Goal: Transaction & Acquisition: Download file/media

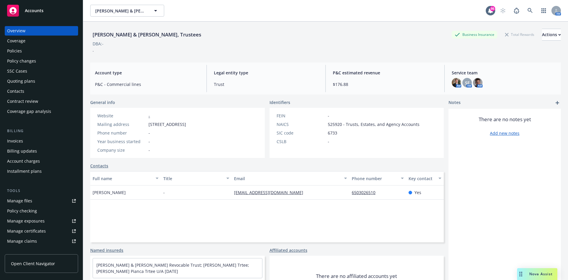
click at [12, 51] on div "Policies" at bounding box center [14, 50] width 15 height 9
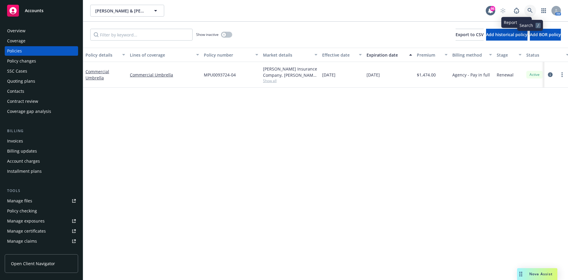
click at [531, 8] on icon at bounding box center [530, 10] width 5 height 5
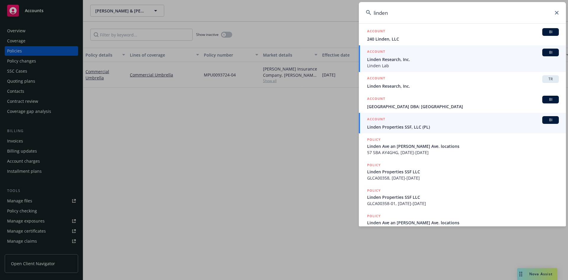
scroll to position [59, 0]
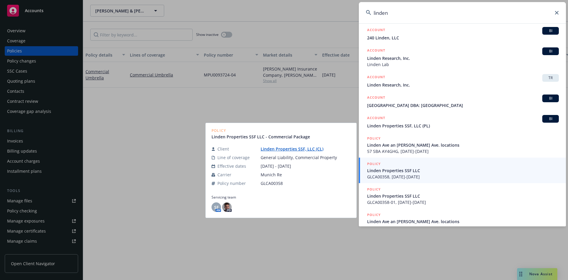
type input "linden"
click at [372, 163] on h5 "POLICY" at bounding box center [374, 164] width 14 height 6
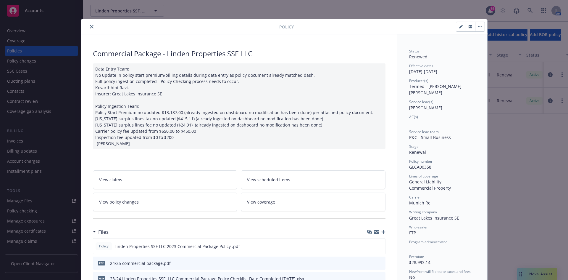
click at [90, 25] on icon "close" at bounding box center [92, 27] width 4 height 4
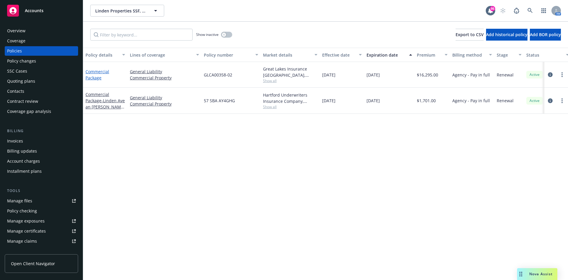
click at [103, 70] on link "Commercial Package" at bounding box center [98, 75] width 24 height 12
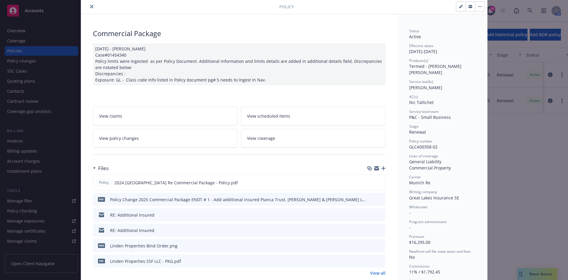
scroll to position [59, 0]
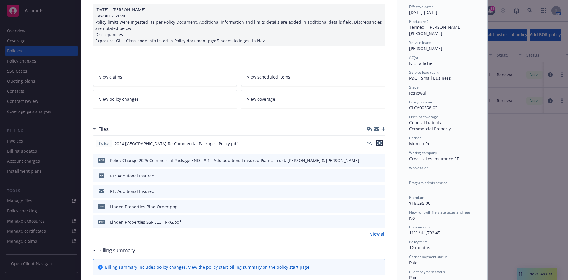
click at [377, 143] on icon "preview file" at bounding box center [379, 143] width 5 height 4
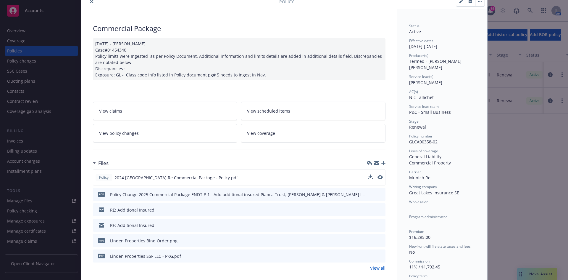
scroll to position [0, 0]
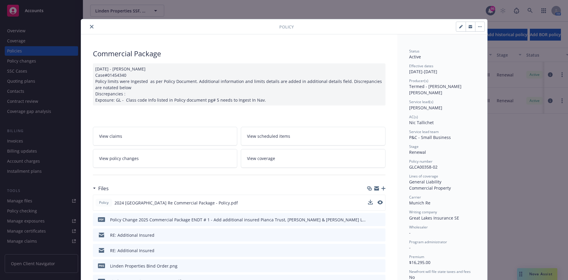
click at [90, 26] on icon "close" at bounding box center [92, 27] width 4 height 4
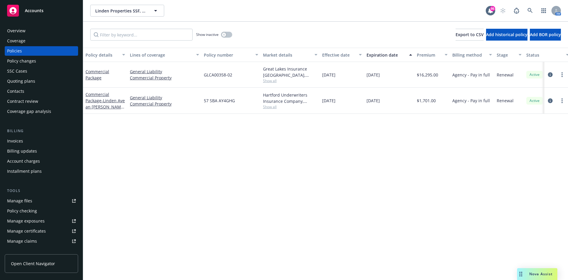
click at [40, 31] on div "Overview" at bounding box center [41, 30] width 69 height 9
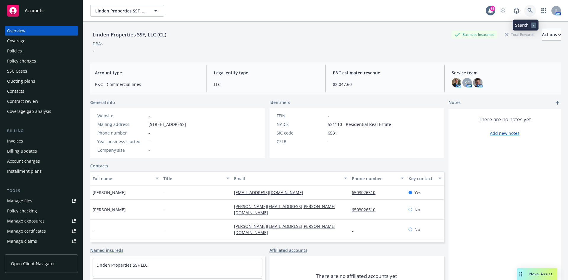
click at [528, 9] on icon at bounding box center [530, 10] width 5 height 5
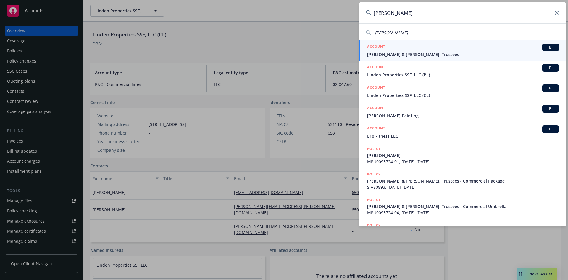
type input "[PERSON_NAME]"
click at [378, 45] on h5 "ACCOUNT" at bounding box center [376, 47] width 18 height 7
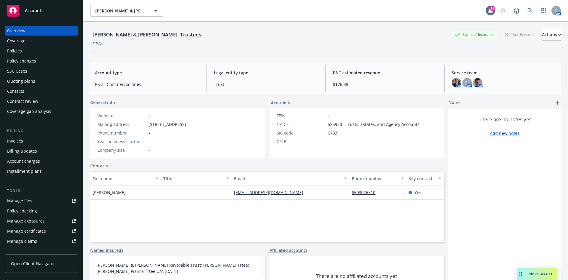
click at [35, 50] on div "Policies" at bounding box center [41, 50] width 69 height 9
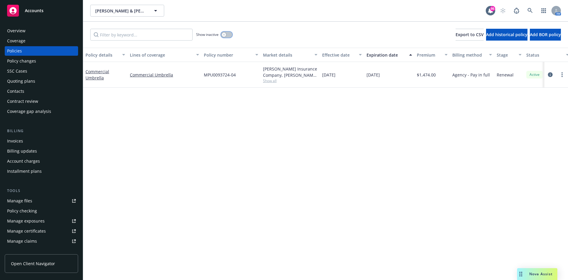
click at [223, 37] on button "button" at bounding box center [226, 35] width 11 height 6
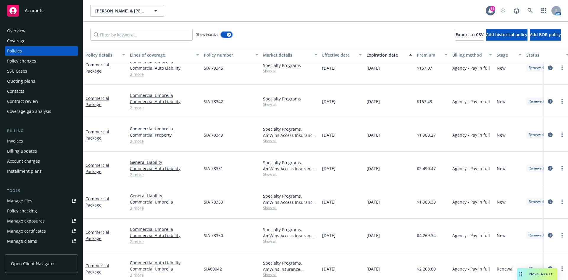
scroll to position [41, 0]
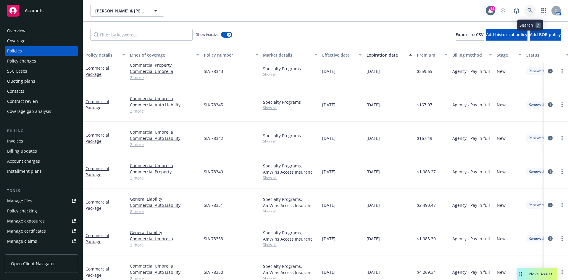
click at [533, 11] on icon at bounding box center [530, 10] width 5 height 5
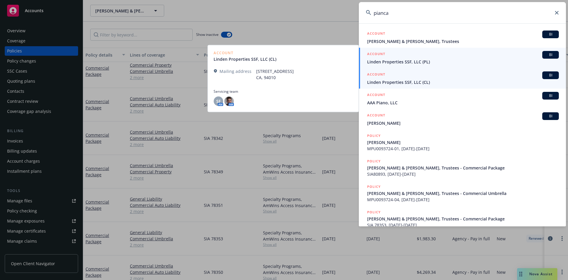
type input "pianca"
click at [380, 54] on h5 "ACCOUNT" at bounding box center [376, 54] width 18 height 7
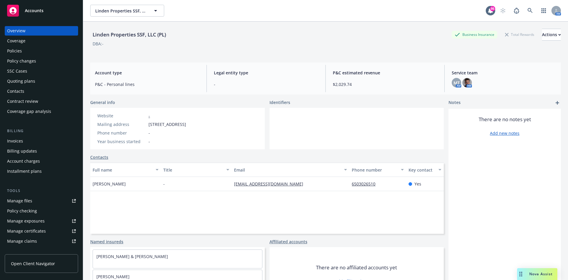
click at [21, 50] on div "Policies" at bounding box center [14, 50] width 15 height 9
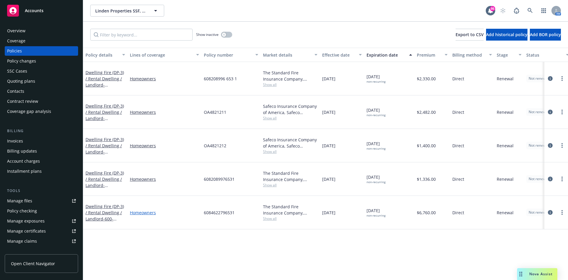
click at [139, 209] on link "Homeowners" at bounding box center [164, 212] width 69 height 6
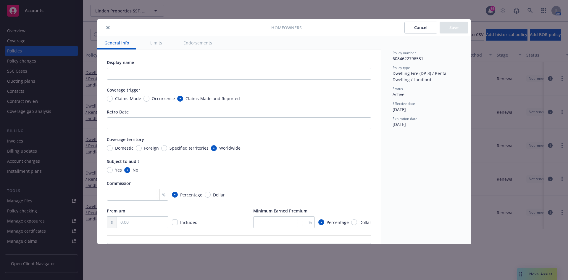
click at [109, 27] on icon "close" at bounding box center [108, 28] width 4 height 4
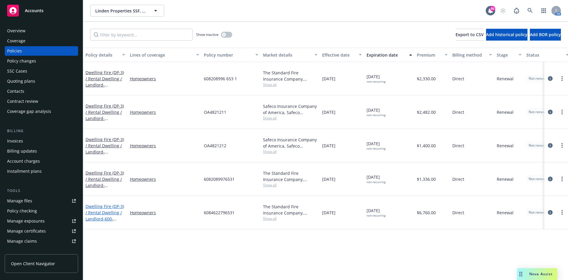
click at [104, 203] on link "Dwelling Fire (DP-3) / Rental Dwelling / Landlord - 600-604-[STREET_ADDRESS]" at bounding box center [105, 215] width 38 height 24
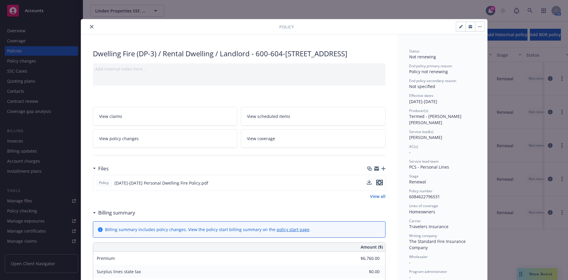
click at [378, 184] on icon "preview file" at bounding box center [379, 182] width 5 height 4
click at [89, 24] on button "close" at bounding box center [91, 26] width 7 height 7
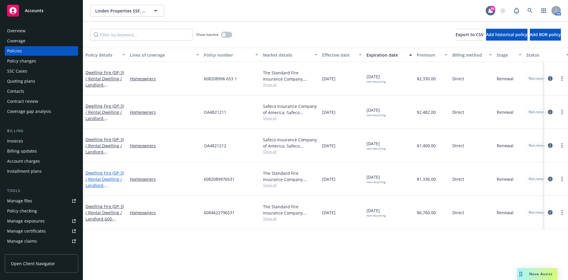
click at [102, 170] on link "Dwelling Fire (DP-3) / Rental Dwelling / Landlord - 663-665 The Alameda, [GEOGR…" at bounding box center [105, 182] width 38 height 24
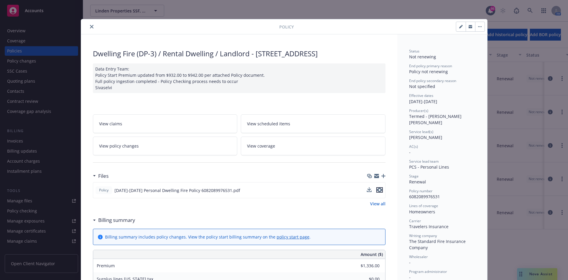
click at [378, 192] on icon "preview file" at bounding box center [379, 190] width 5 height 4
click at [91, 24] on button "close" at bounding box center [91, 26] width 7 height 7
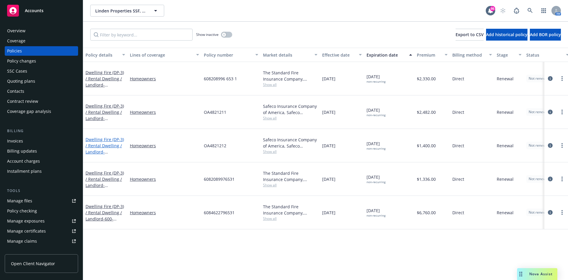
click at [103, 136] on link "Dwelling Fire (DP-3) / Rental Dwelling / Landlord - 307A & [STREET_ADDRESS]" at bounding box center [105, 148] width 38 height 24
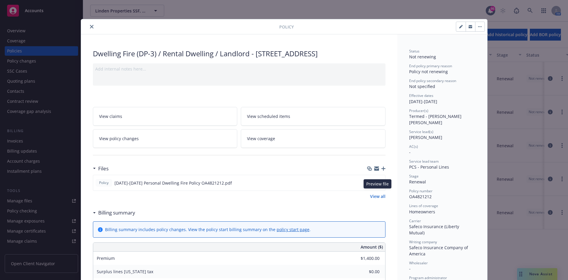
click at [377, 184] on icon "preview file" at bounding box center [379, 182] width 5 height 4
click at [90, 25] on icon "close" at bounding box center [92, 27] width 4 height 4
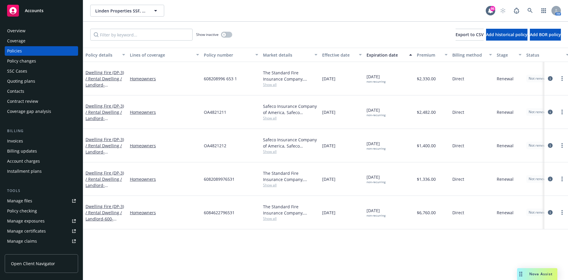
click at [29, 31] on div "Overview" at bounding box center [41, 30] width 69 height 9
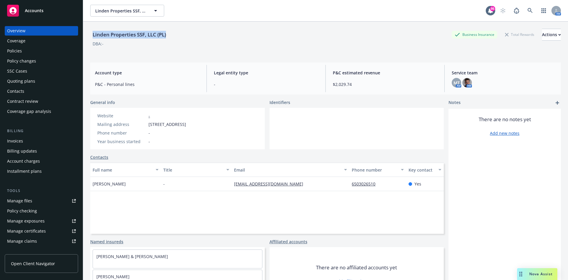
drag, startPoint x: 145, startPoint y: 35, endPoint x: 95, endPoint y: 35, distance: 50.3
click at [92, 35] on div "Linden Properties SSF, LLC (PL) Business Insurance Total Rewards Actions" at bounding box center [325, 35] width 471 height 12
copy div "Linden Properties SSF, LLC (PL)"
click at [528, 8] on icon at bounding box center [530, 10] width 5 height 5
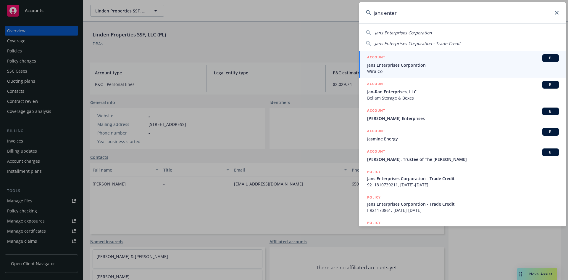
type input "jans enter"
click at [381, 57] on h5 "ACCOUNT" at bounding box center [376, 57] width 18 height 7
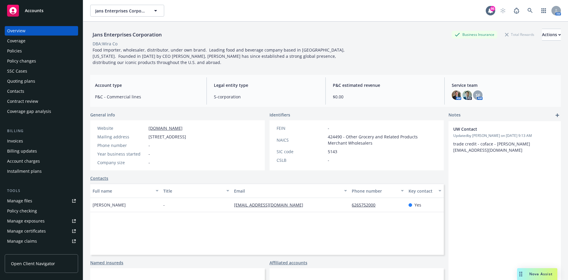
click at [32, 141] on div "Invoices" at bounding box center [41, 140] width 69 height 9
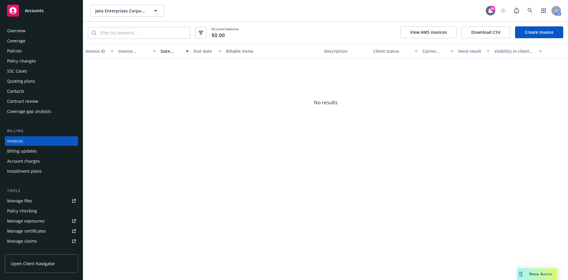
click at [22, 51] on div "Policies" at bounding box center [41, 50] width 69 height 9
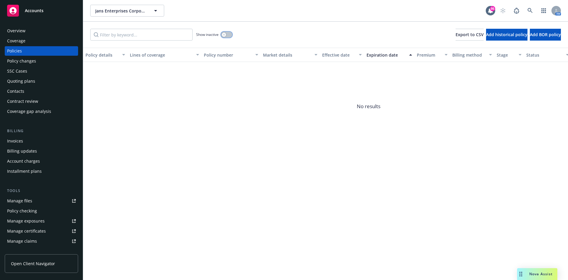
click at [226, 35] on div "button" at bounding box center [224, 35] width 4 height 4
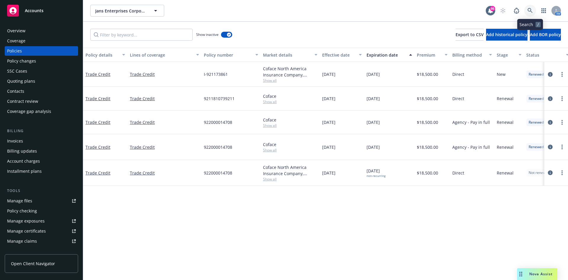
click at [532, 9] on icon at bounding box center [530, 10] width 5 height 5
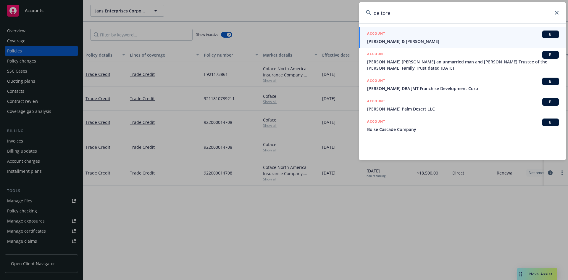
drag, startPoint x: 403, startPoint y: 15, endPoint x: 369, endPoint y: 15, distance: 33.2
click at [369, 15] on div "de tore" at bounding box center [462, 12] width 207 height 21
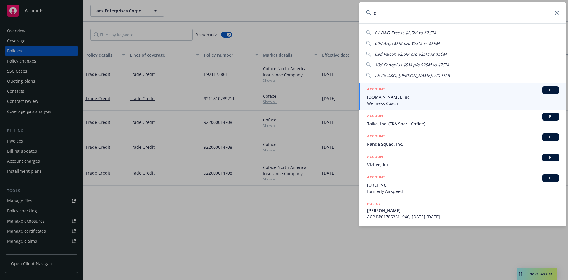
type input "d"
click at [557, 10] on input "d" at bounding box center [462, 12] width 207 height 21
click at [557, 12] on icon at bounding box center [557, 13] width 4 height 4
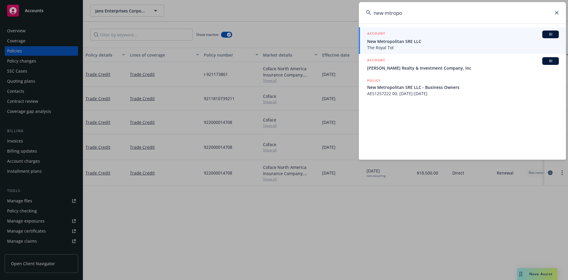
type input "new mtropo"
click at [380, 34] on h5 "ACCOUNT" at bounding box center [376, 33] width 18 height 7
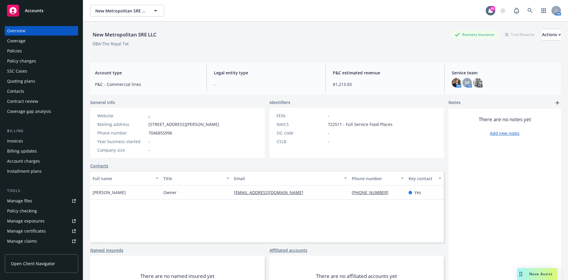
click at [31, 50] on div "Policies" at bounding box center [41, 50] width 69 height 9
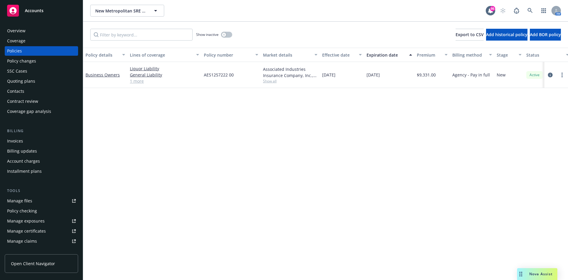
click at [26, 201] on div "Manage files" at bounding box center [19, 200] width 25 height 9
click at [23, 202] on div "Manage files" at bounding box center [19, 200] width 25 height 9
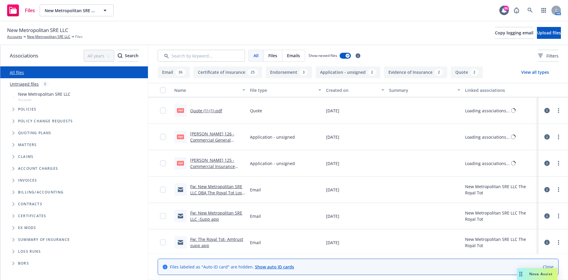
scroll to position [1774, 0]
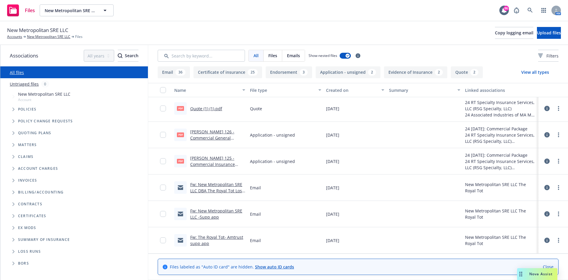
click at [224, 238] on link "Fw: The Royal Tot- Amtrust supp app" at bounding box center [216, 240] width 53 height 12
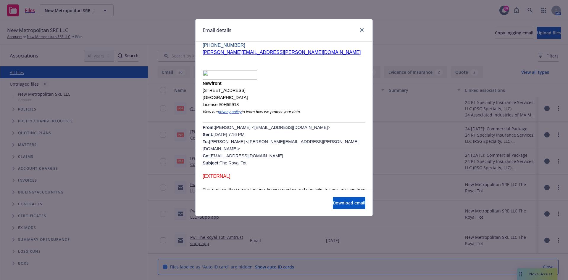
scroll to position [533, 0]
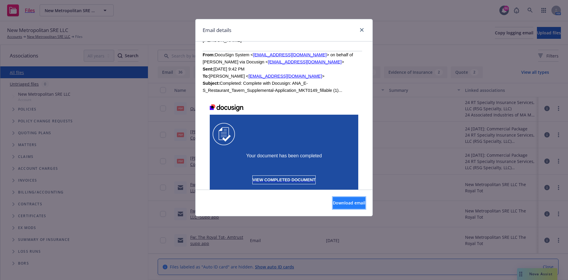
click at [343, 200] on span "Download email" at bounding box center [349, 203] width 33 height 6
click at [362, 30] on icon "close" at bounding box center [362, 30] width 4 height 4
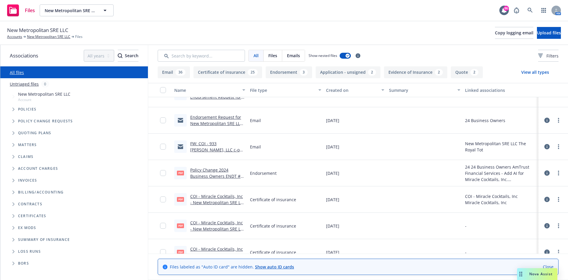
scroll to position [799, 0]
